Goal: Information Seeking & Learning: Check status

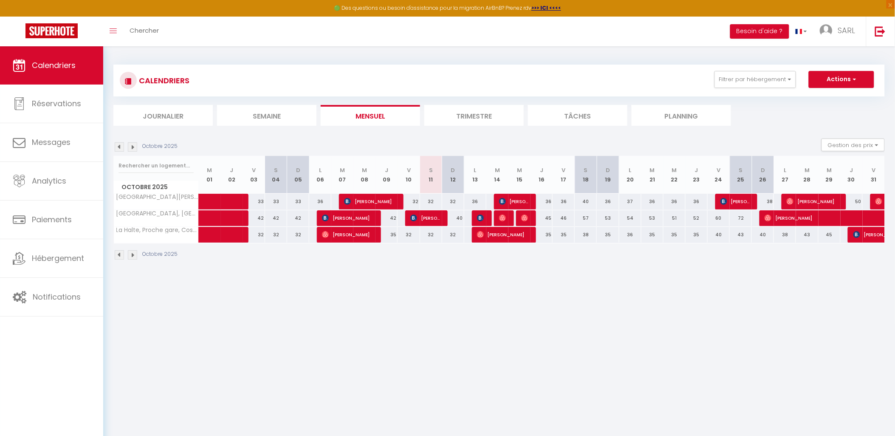
click at [443, 117] on li "Trimestre" at bounding box center [473, 115] width 99 height 21
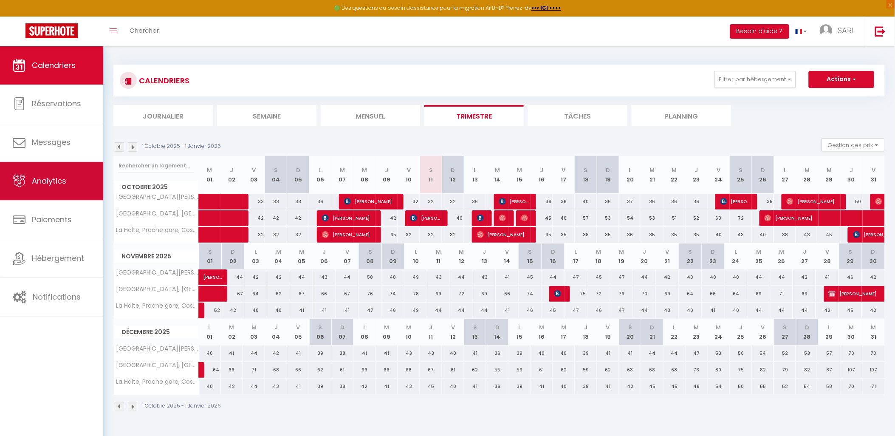
click at [68, 186] on link "Analytics" at bounding box center [51, 181] width 103 height 38
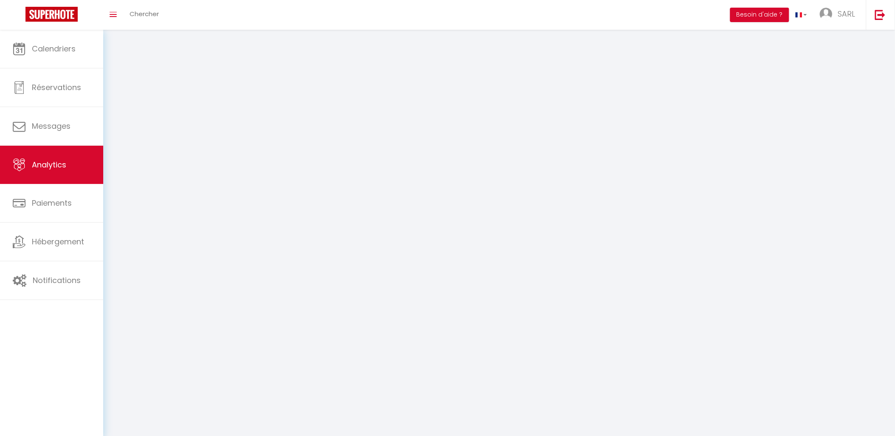
select select "2025"
select select "10"
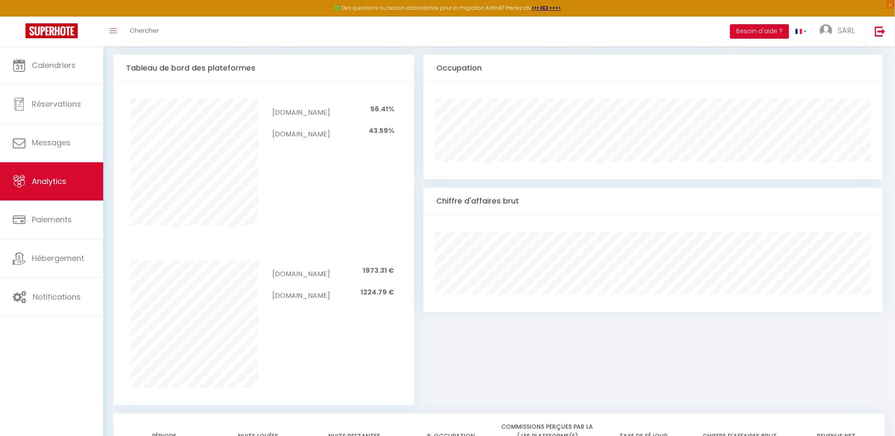
scroll to position [207, 0]
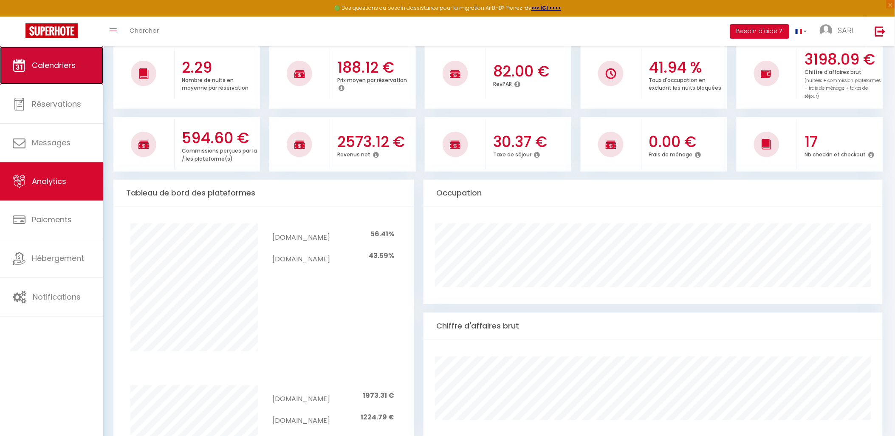
click at [47, 71] on link "Calendriers" at bounding box center [51, 65] width 103 height 38
